Goal: Task Accomplishment & Management: Use online tool/utility

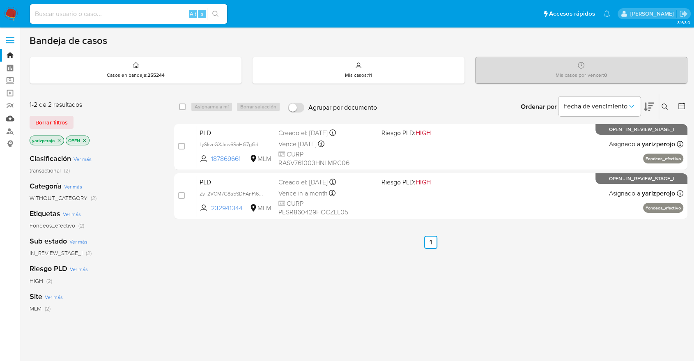
click at [10, 121] on link "Mulan" at bounding box center [49, 118] width 98 height 13
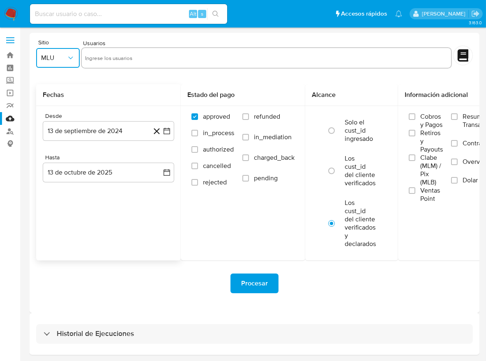
drag, startPoint x: 69, startPoint y: 62, endPoint x: 82, endPoint y: 88, distance: 28.3
click at [69, 62] on button "MLU" at bounding box center [58, 58] width 44 height 20
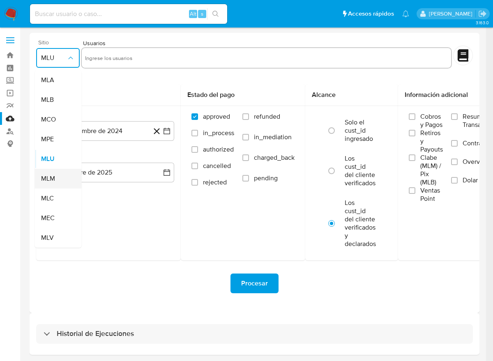
click at [60, 186] on div "MLM" at bounding box center [55, 179] width 29 height 20
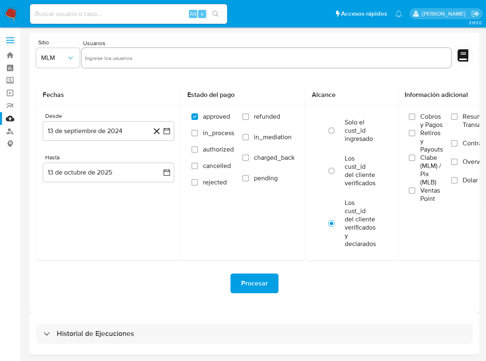
click at [121, 66] on div at bounding box center [266, 57] width 371 height 21
click at [124, 62] on input "text" at bounding box center [266, 57] width 363 height 13
paste input "387964754"
type input "387964754"
click at [163, 131] on icon "button" at bounding box center [167, 131] width 8 height 8
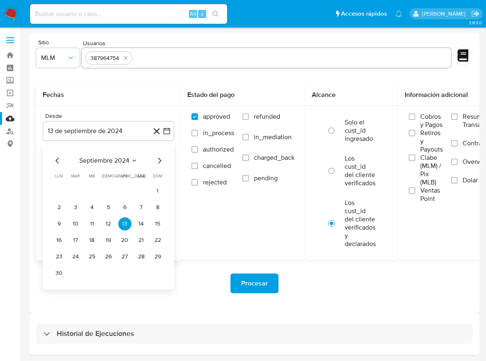
click at [114, 158] on span "septiembre 2024" at bounding box center [104, 160] width 50 height 8
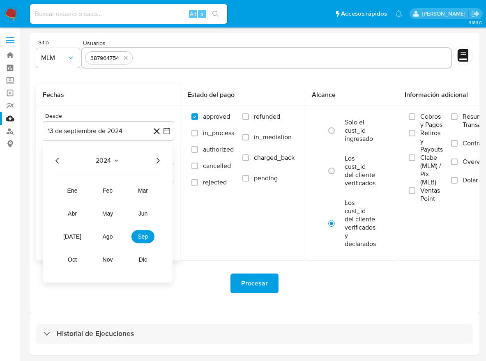
click at [160, 159] on icon "Año siguiente" at bounding box center [158, 161] width 10 height 10
click at [102, 215] on span "may" at bounding box center [107, 213] width 11 height 7
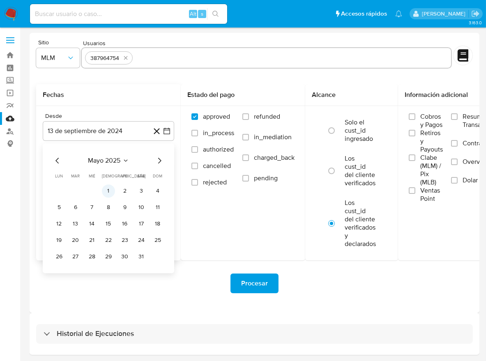
click at [108, 193] on button "1" at bounding box center [108, 190] width 13 height 13
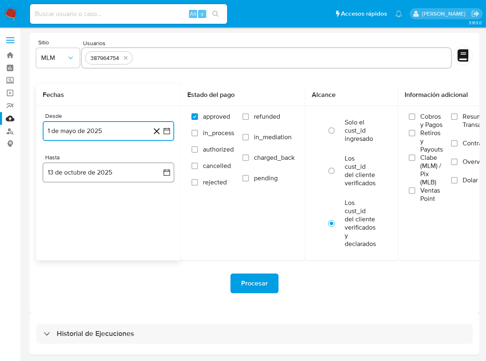
click at [125, 174] on button "13 de octubre de 2025" at bounding box center [108, 173] width 131 height 20
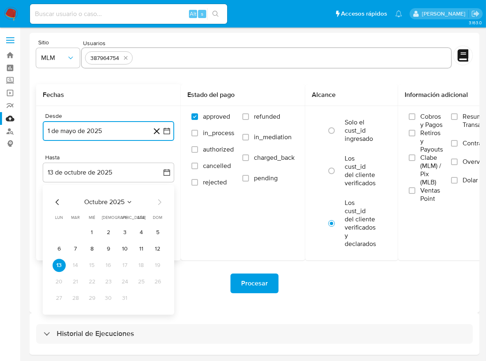
click at [55, 198] on icon "Mes anterior" at bounding box center [58, 202] width 10 height 10
click at [161, 297] on button "31" at bounding box center [157, 297] width 13 height 13
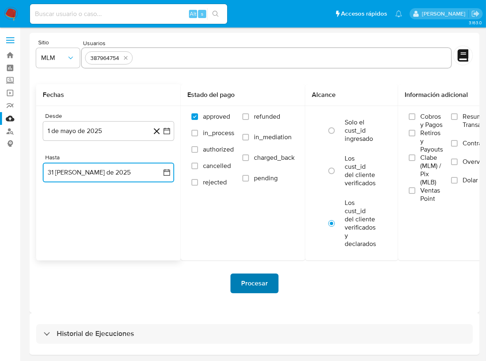
click at [270, 276] on button "Procesar" at bounding box center [254, 283] width 48 height 20
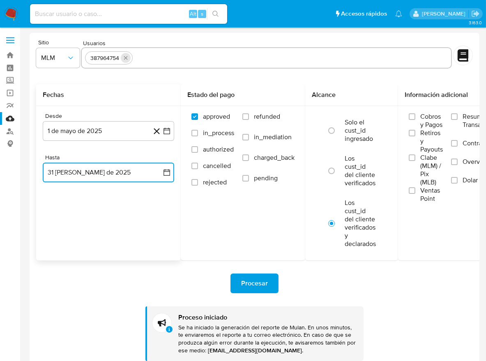
click at [126, 59] on icon "quitar 387964754" at bounding box center [125, 58] width 7 height 7
click at [130, 59] on input "text" at bounding box center [266, 57] width 363 height 13
paste input "1297081132"
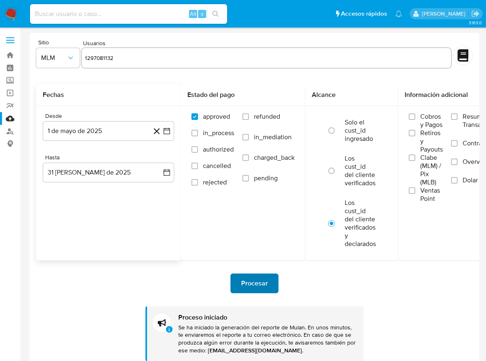
type input "1297081132"
click at [253, 279] on span "Procesar" at bounding box center [254, 283] width 27 height 18
